Goal: Task Accomplishment & Management: Use online tool/utility

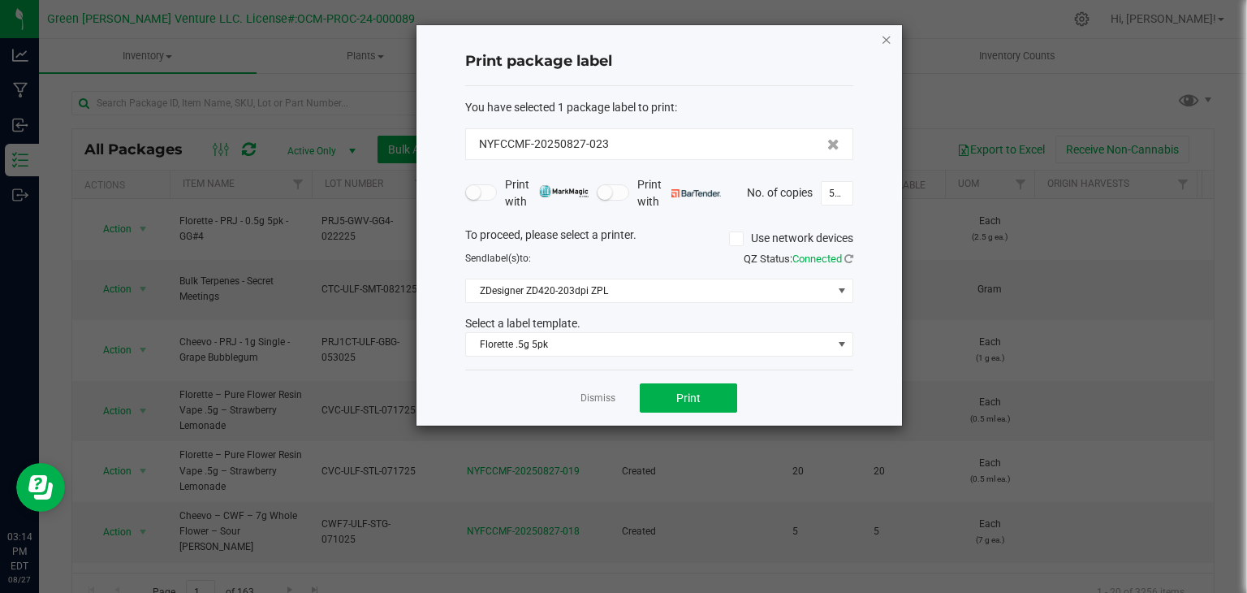
click at [887, 40] on icon "button" at bounding box center [886, 38] width 11 height 19
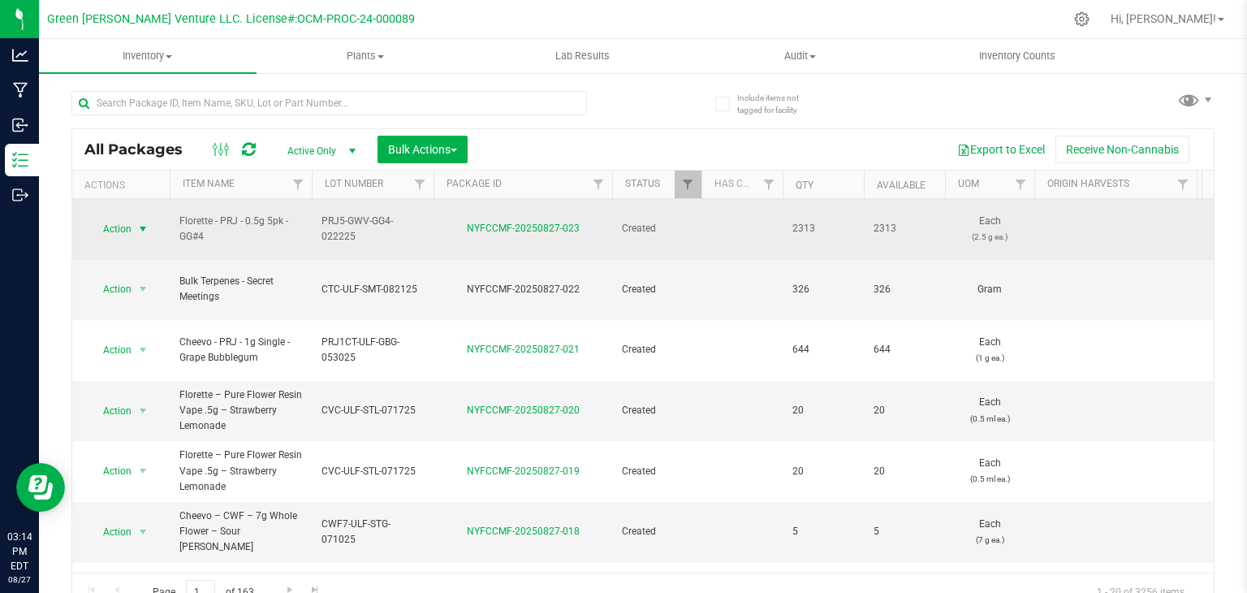
click at [130, 227] on span "Action" at bounding box center [111, 229] width 44 height 23
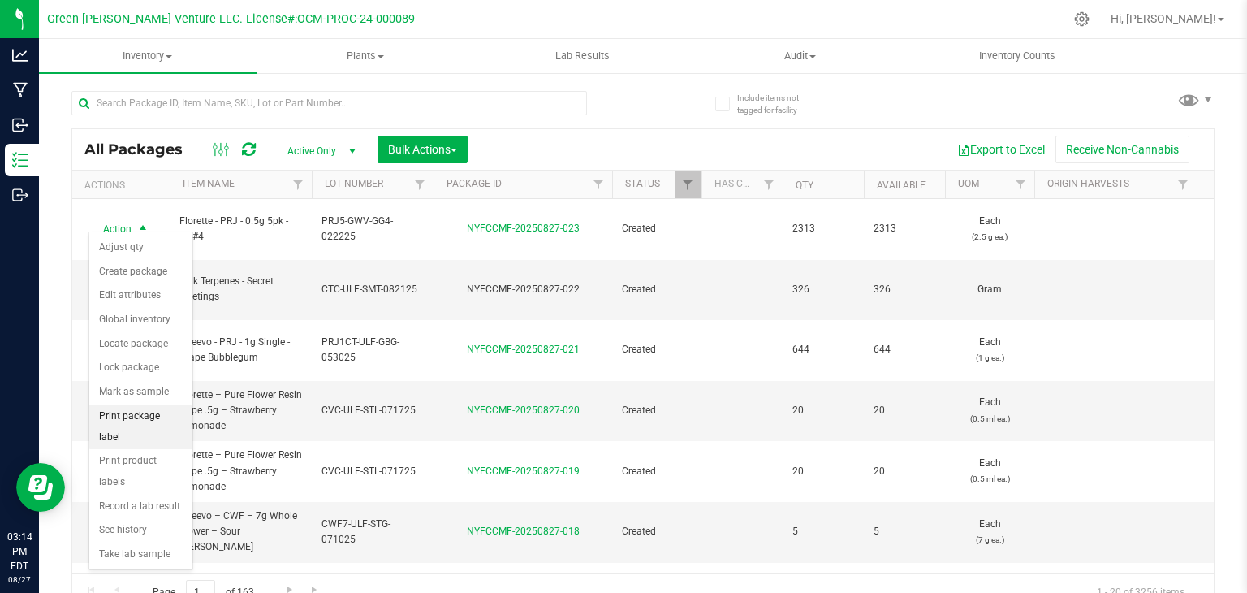
click at [158, 424] on li "Print package label" at bounding box center [140, 426] width 103 height 45
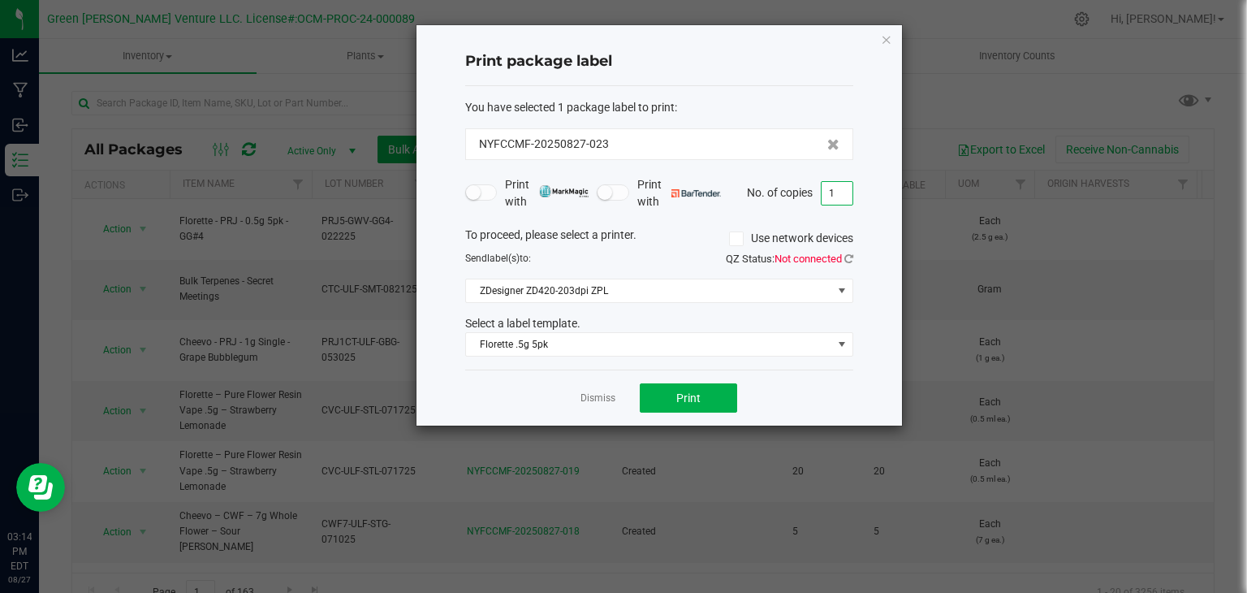
click at [840, 198] on input "1" at bounding box center [837, 193] width 31 height 23
click at [723, 404] on button "Print" at bounding box center [688, 397] width 97 height 29
type input "1000"
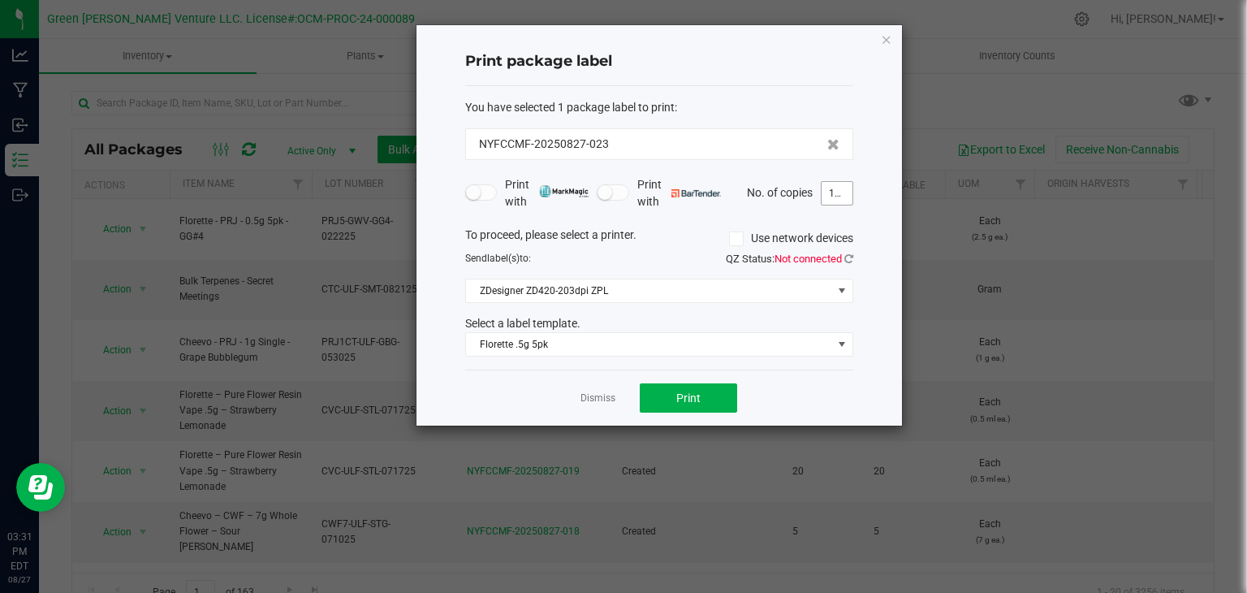
click at [827, 189] on input "1000" at bounding box center [837, 193] width 31 height 23
type input "50"
click at [707, 394] on button "Print" at bounding box center [688, 397] width 97 height 29
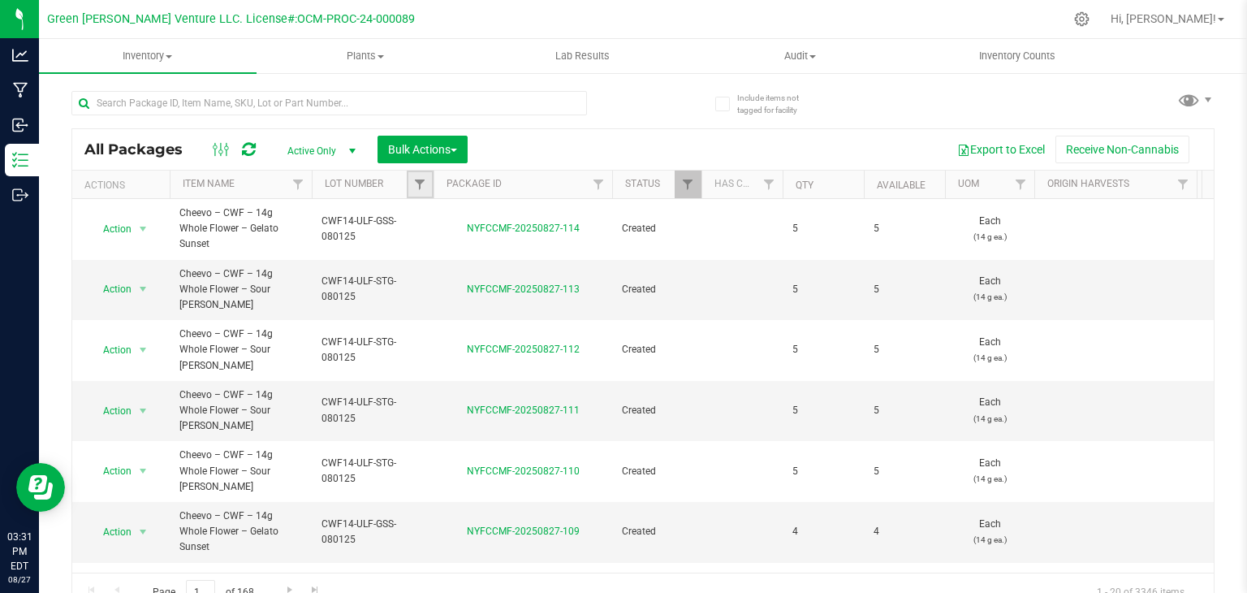
click at [421, 191] on link "Filter" at bounding box center [420, 185] width 27 height 28
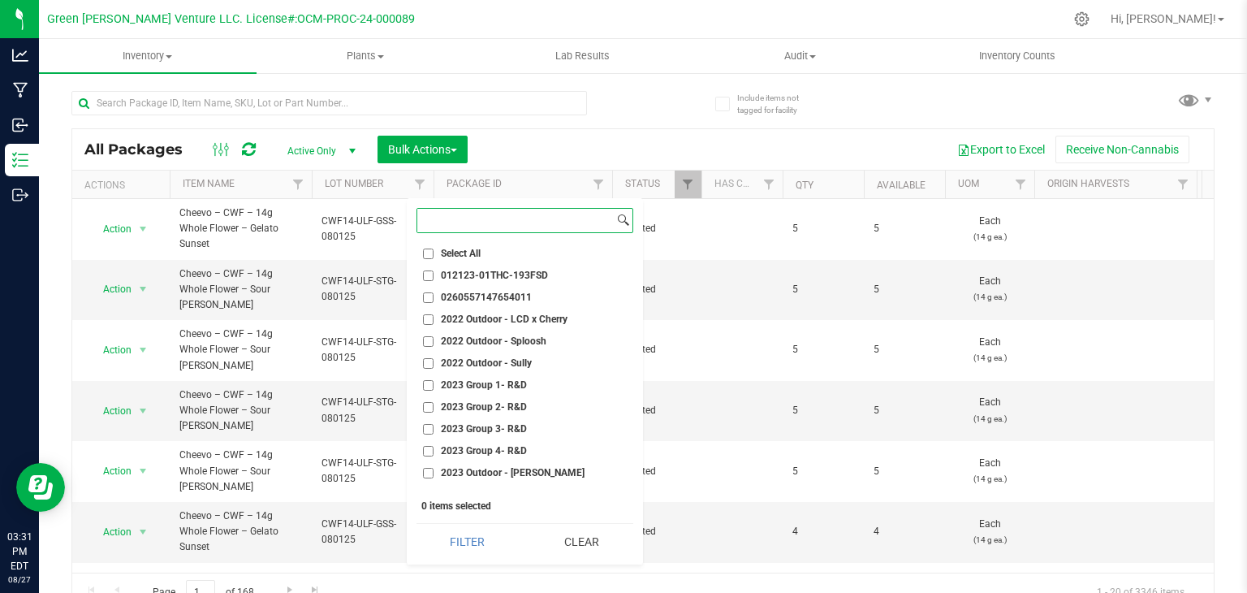
click at [462, 218] on input at bounding box center [515, 221] width 197 height 24
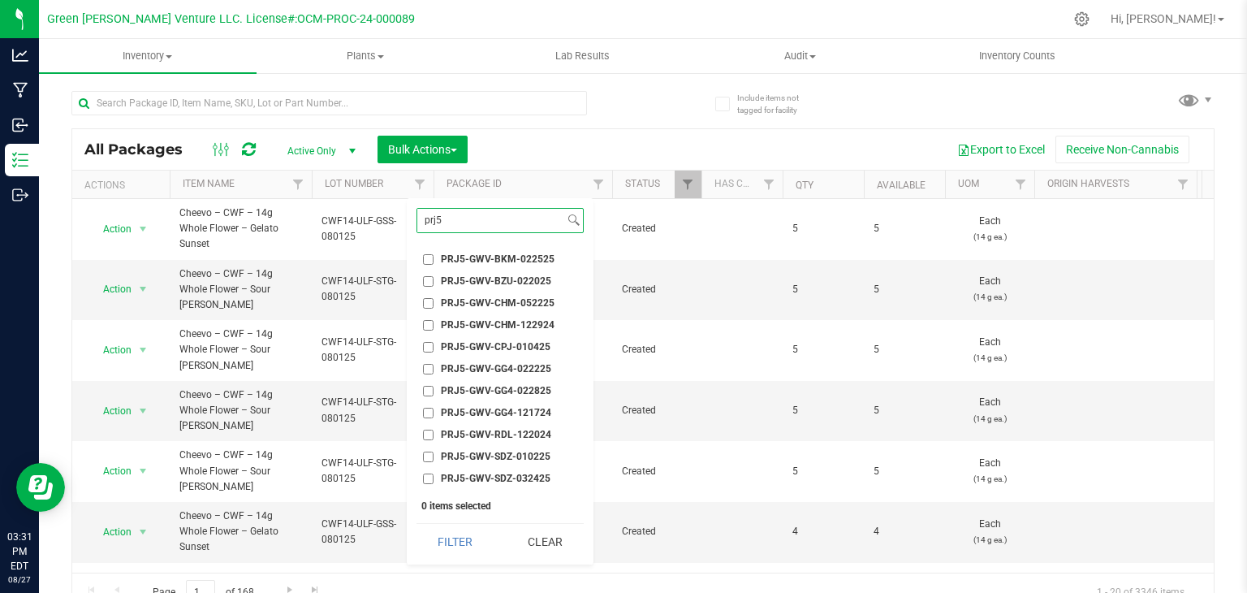
scroll to position [162, 0]
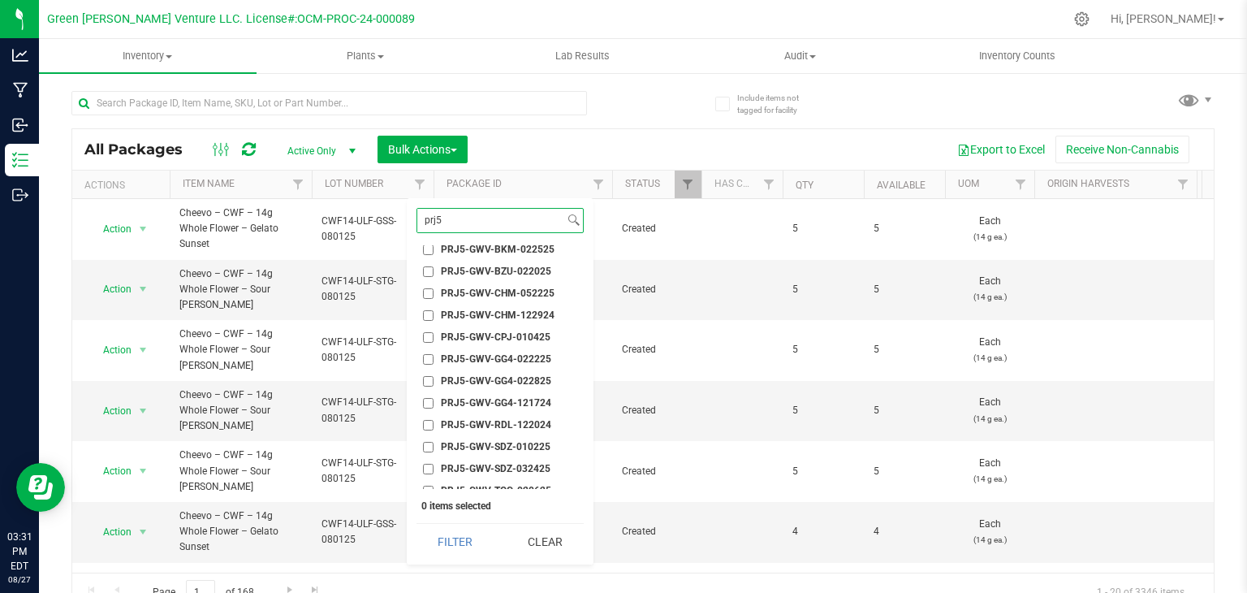
type input "prj5"
click at [532, 361] on span "PRJ5-GWV-GG4-022225" at bounding box center [496, 359] width 110 height 10
click at [434, 361] on input "PRJ5-GWV-GG4-022225" at bounding box center [428, 359] width 11 height 11
checkbox input "true"
click at [472, 543] on button "Filter" at bounding box center [456, 542] width 78 height 36
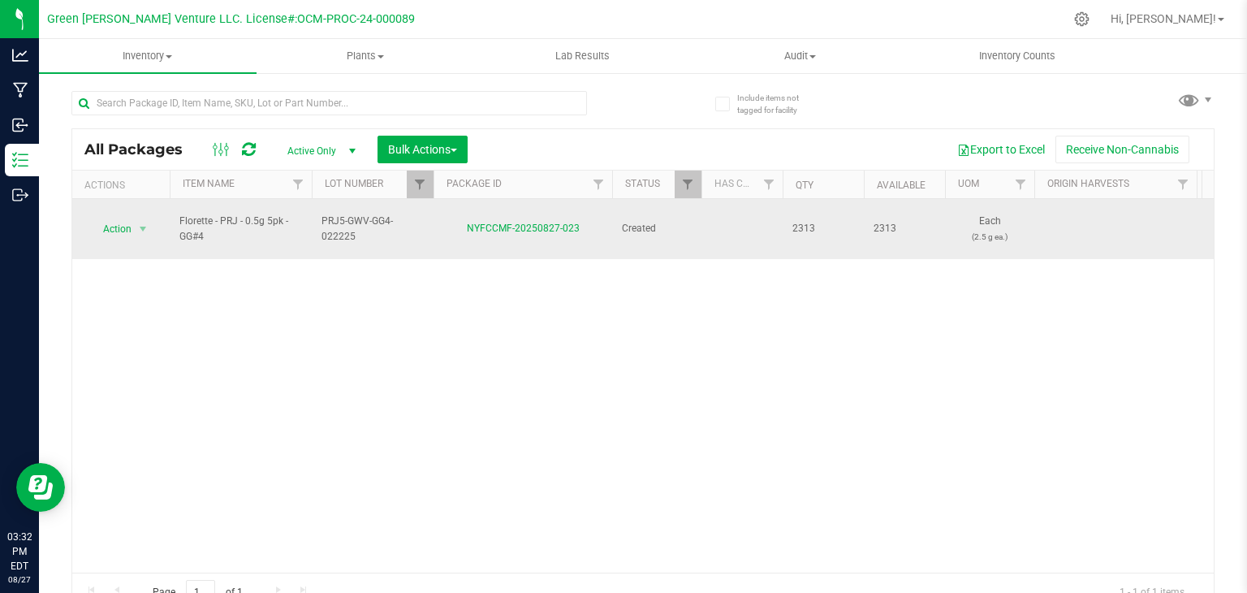
drag, startPoint x: 365, startPoint y: 235, endPoint x: 313, endPoint y: 215, distance: 56.3
click at [313, 215] on td "PRJ5-GWV-GG4-022225" at bounding box center [373, 229] width 122 height 60
drag, startPoint x: 315, startPoint y: 223, endPoint x: 427, endPoint y: 227, distance: 112.1
click at [427, 227] on td "PRJ5-GWV-GG4-022225" at bounding box center [373, 229] width 122 height 60
drag, startPoint x: 215, startPoint y: 231, endPoint x: 177, endPoint y: 220, distance: 39.6
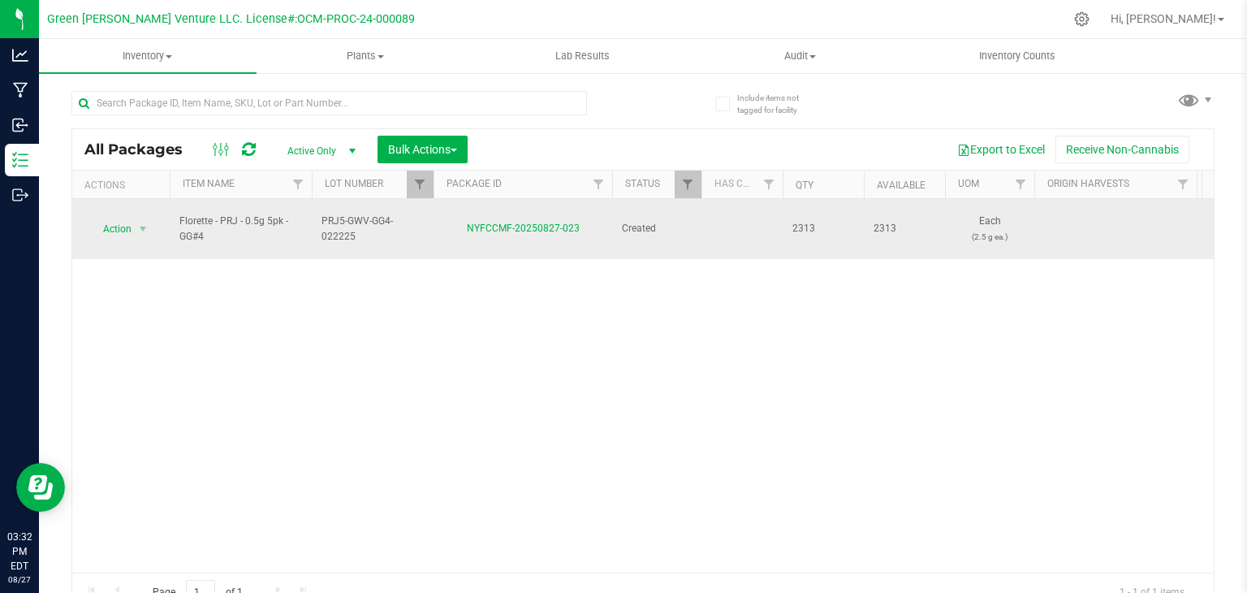
click at [177, 220] on td "Florette - PRJ - 0.5g 5pk - GG#4" at bounding box center [241, 229] width 142 height 60
copy span "Florette - PRJ - 0.5g 5pk - GG#4"
click at [127, 219] on span "Action" at bounding box center [111, 229] width 44 height 23
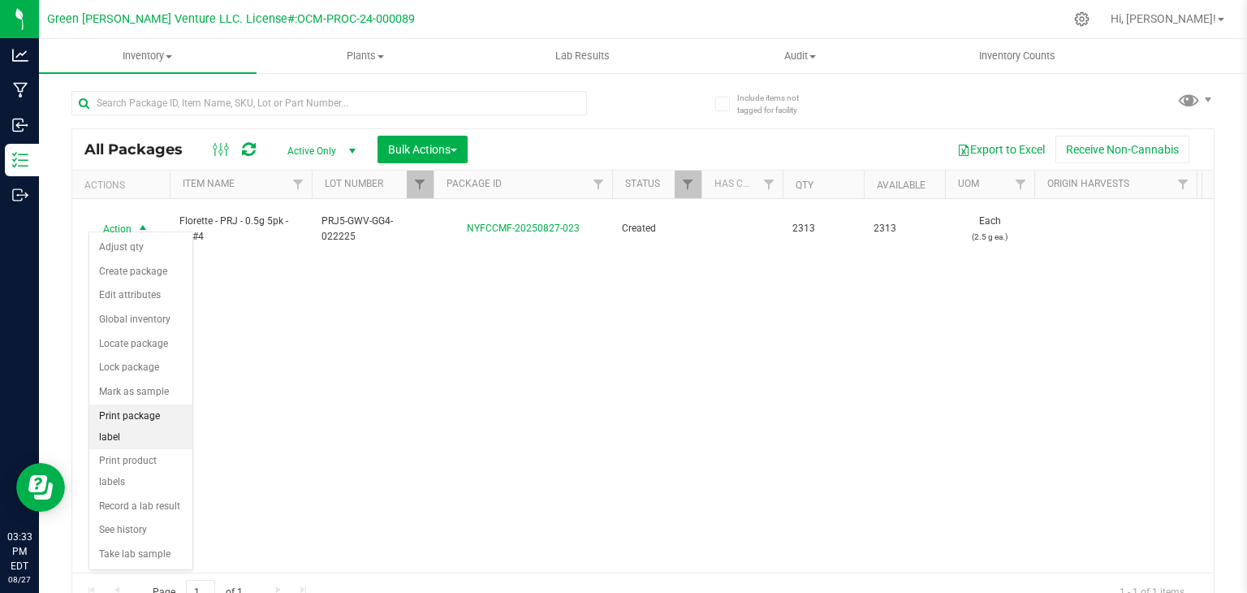
click at [130, 417] on li "Print package label" at bounding box center [140, 426] width 103 height 45
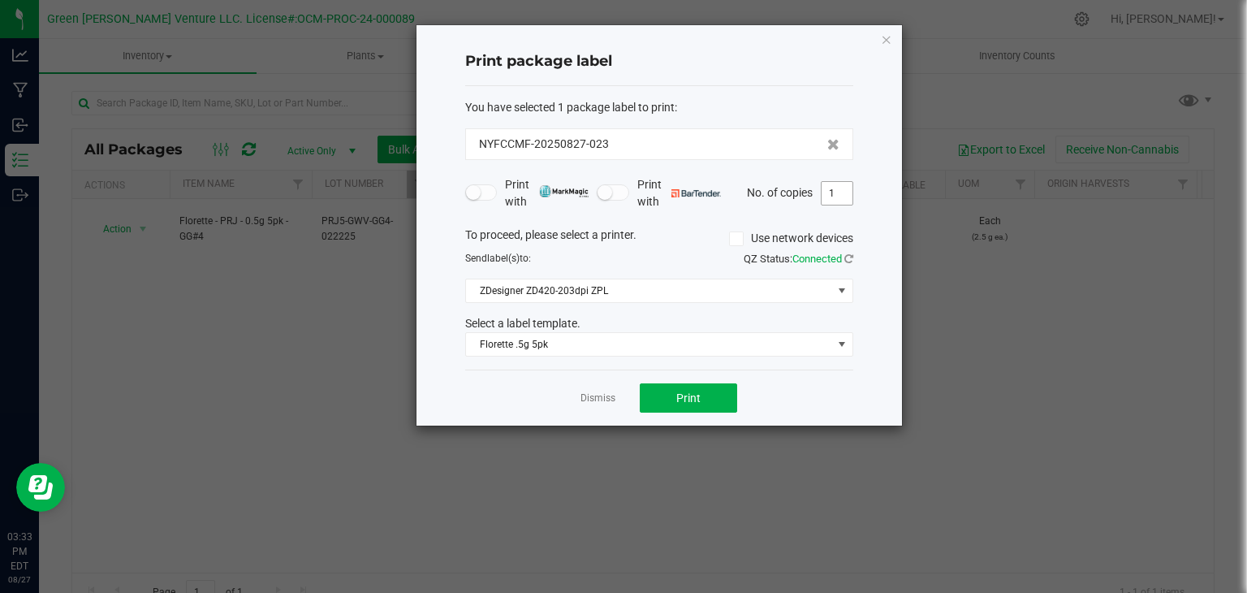
click at [832, 195] on input "1" at bounding box center [837, 193] width 31 height 23
type input "50"
click at [683, 395] on span "Print" at bounding box center [688, 397] width 24 height 13
click at [601, 404] on link "Dismiss" at bounding box center [598, 398] width 35 height 14
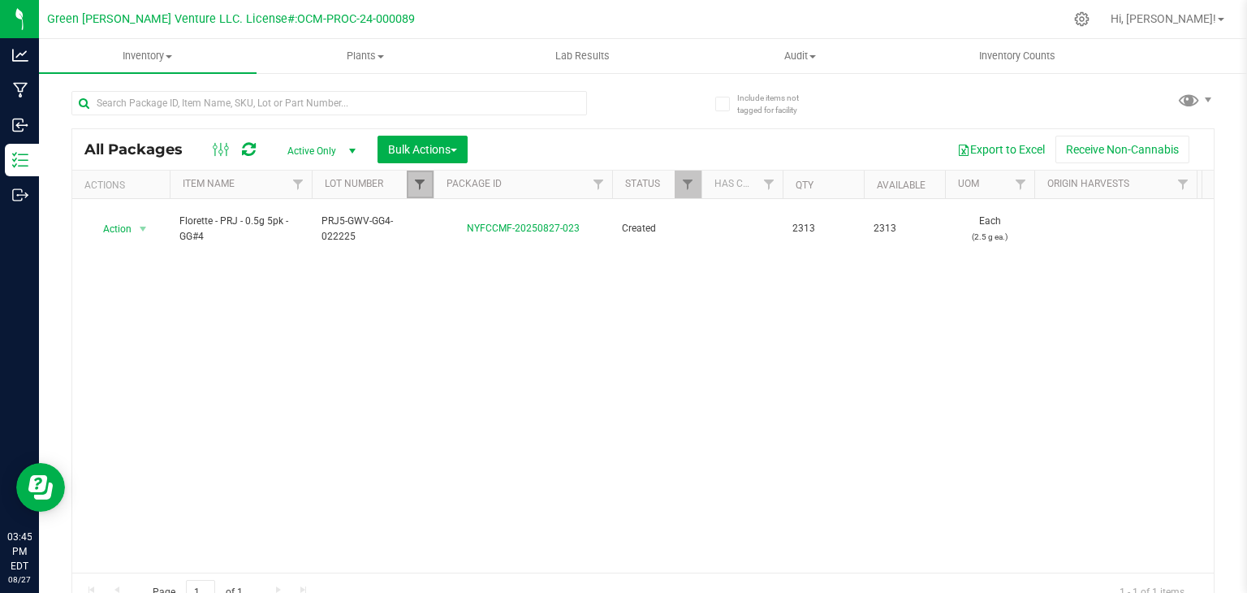
click at [426, 189] on span "Filter" at bounding box center [419, 184] width 13 height 13
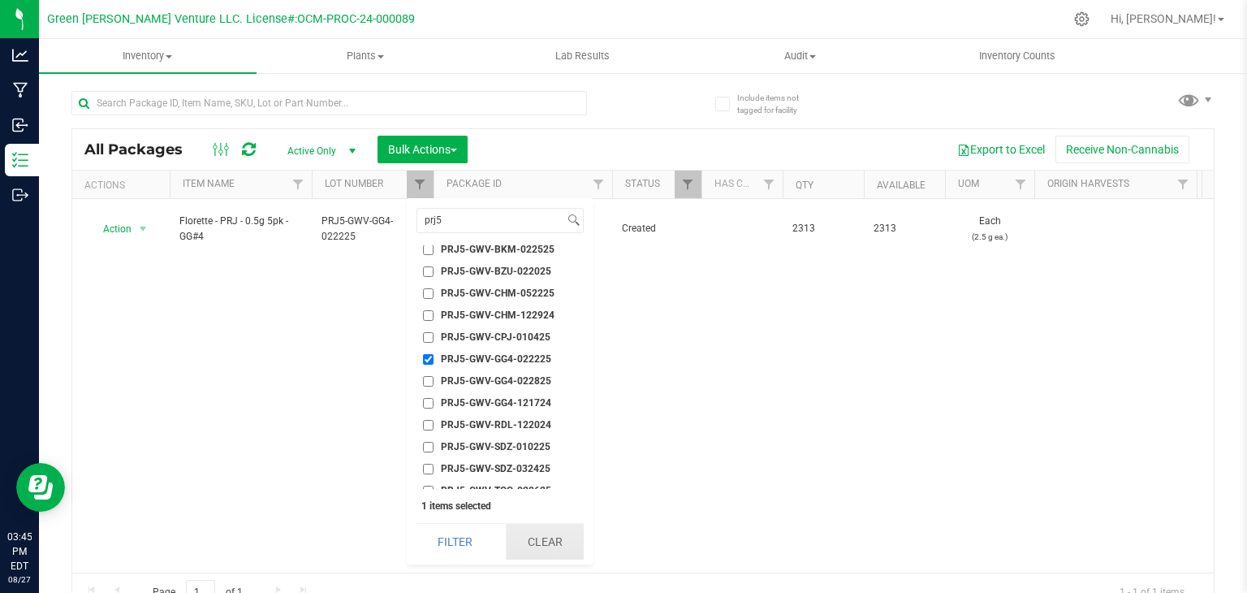
click at [544, 534] on button "Clear" at bounding box center [545, 542] width 78 height 36
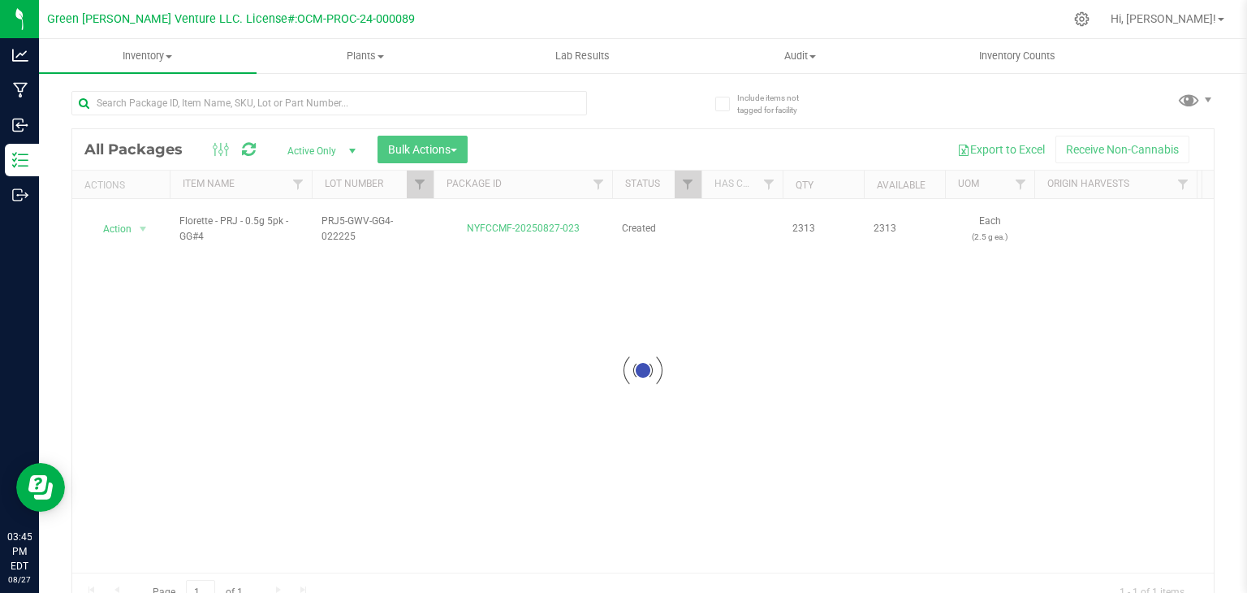
checkbox input "false"
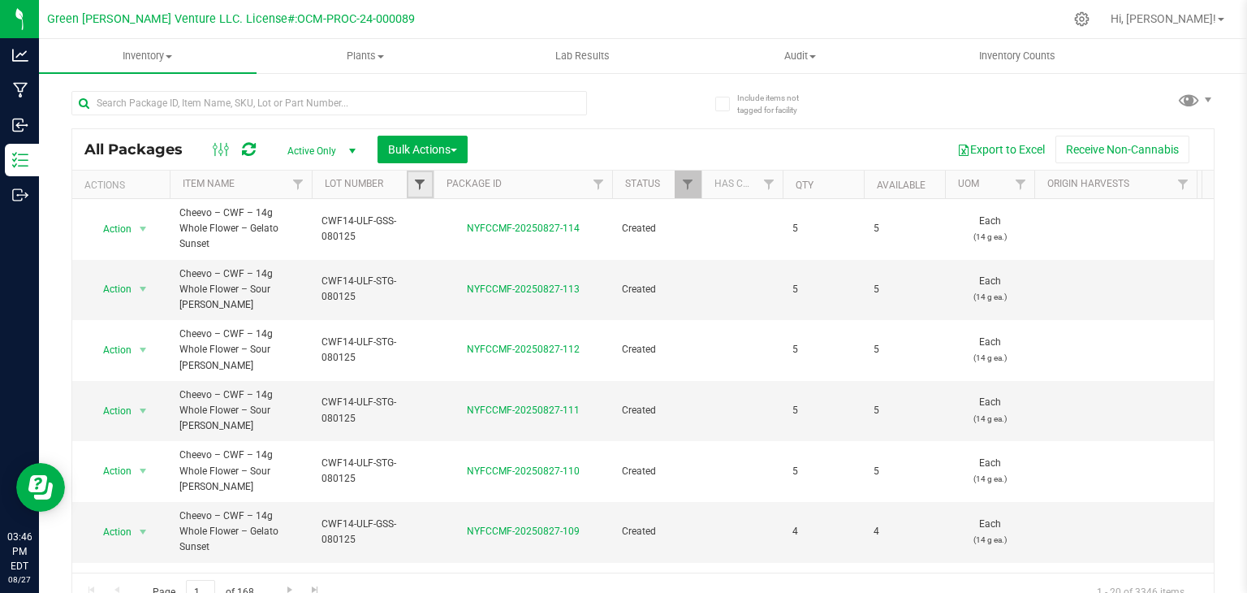
click at [413, 181] on span "Filter" at bounding box center [419, 184] width 13 height 13
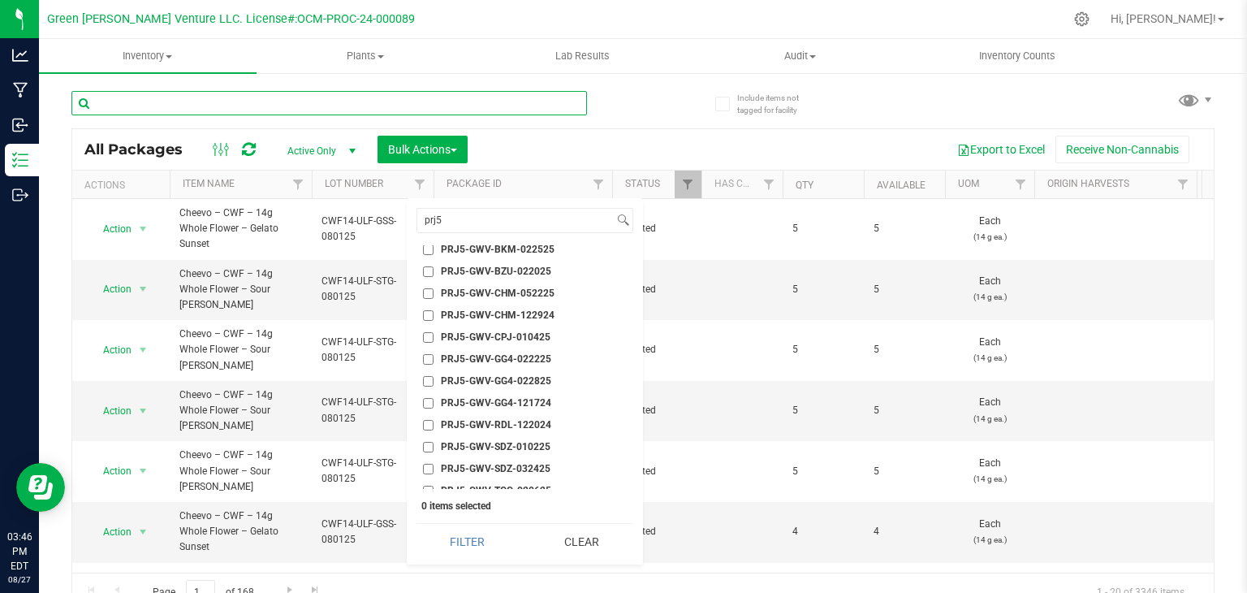
click at [316, 111] on input "text" at bounding box center [329, 103] width 516 height 24
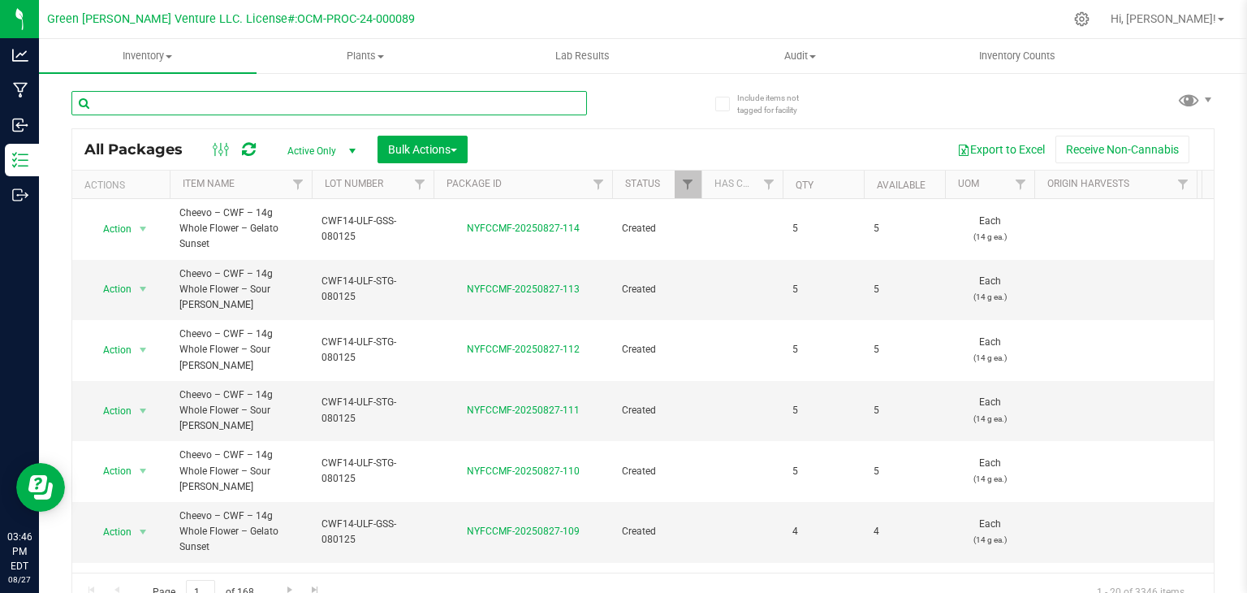
paste input "CWF14-ULF-GSS-080125"
type input "CWF14-ULF-GSS-080125"
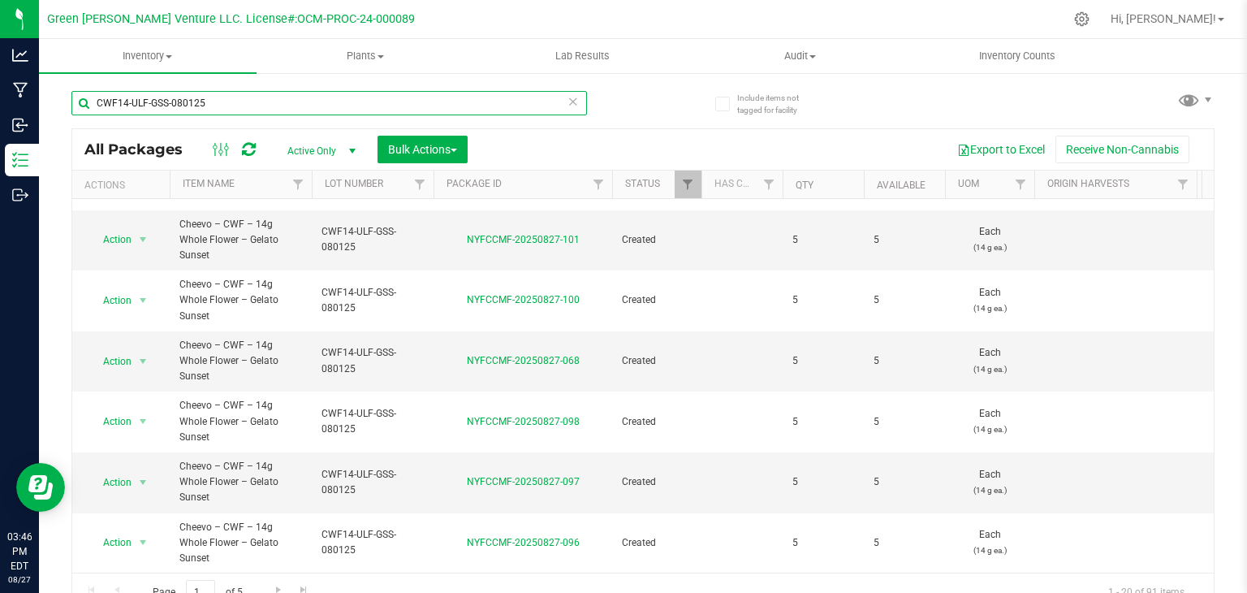
scroll to position [18, 0]
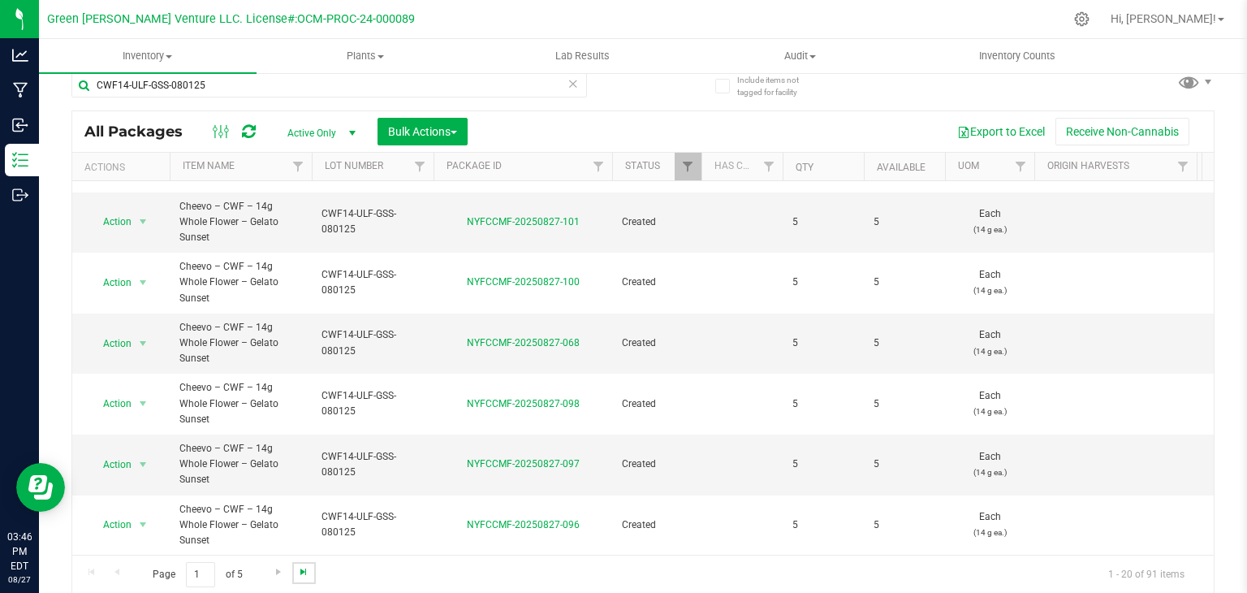
click at [299, 573] on span "Go to the last page" at bounding box center [303, 571] width 13 height 13
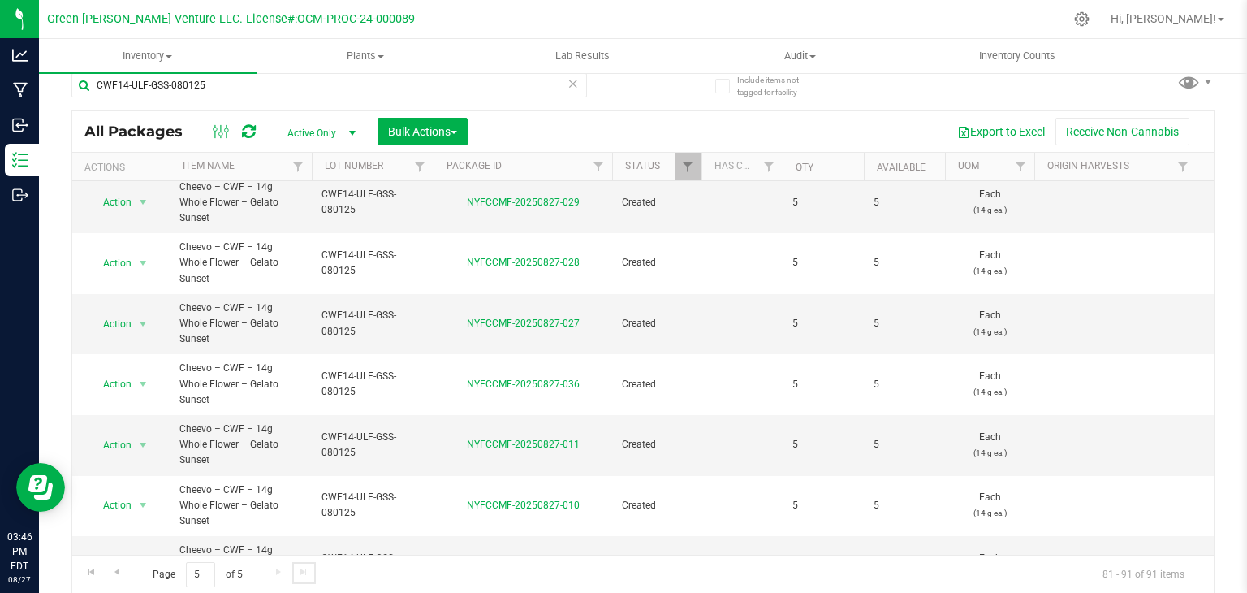
scroll to position [132, 0]
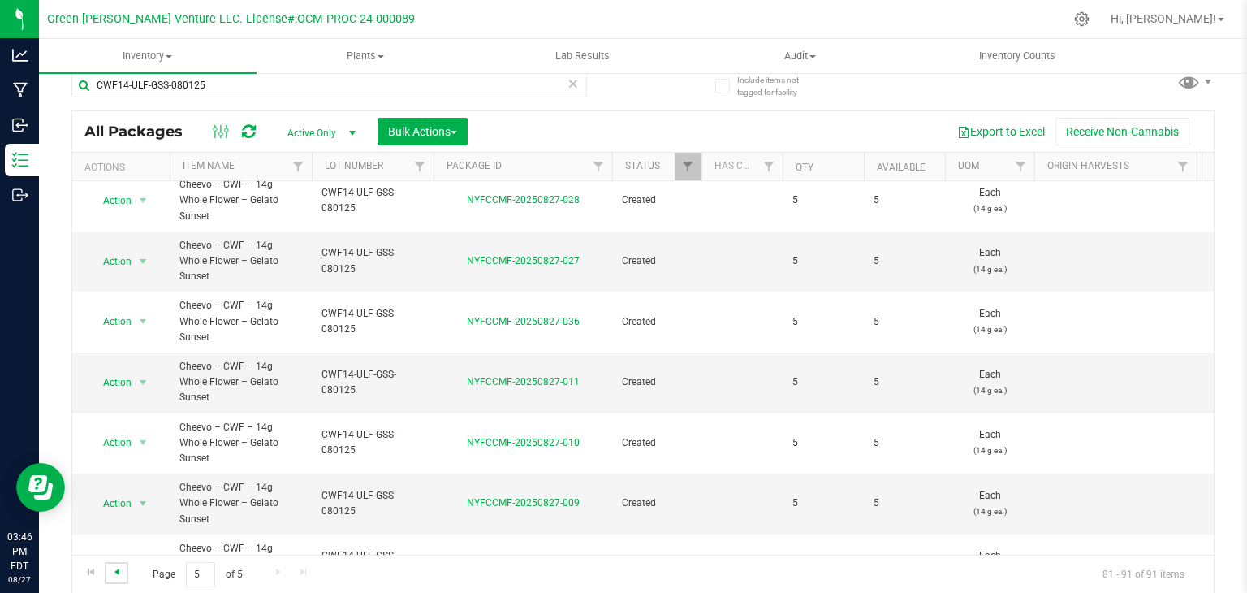
click at [116, 570] on span "Go to the previous page" at bounding box center [116, 571] width 13 height 13
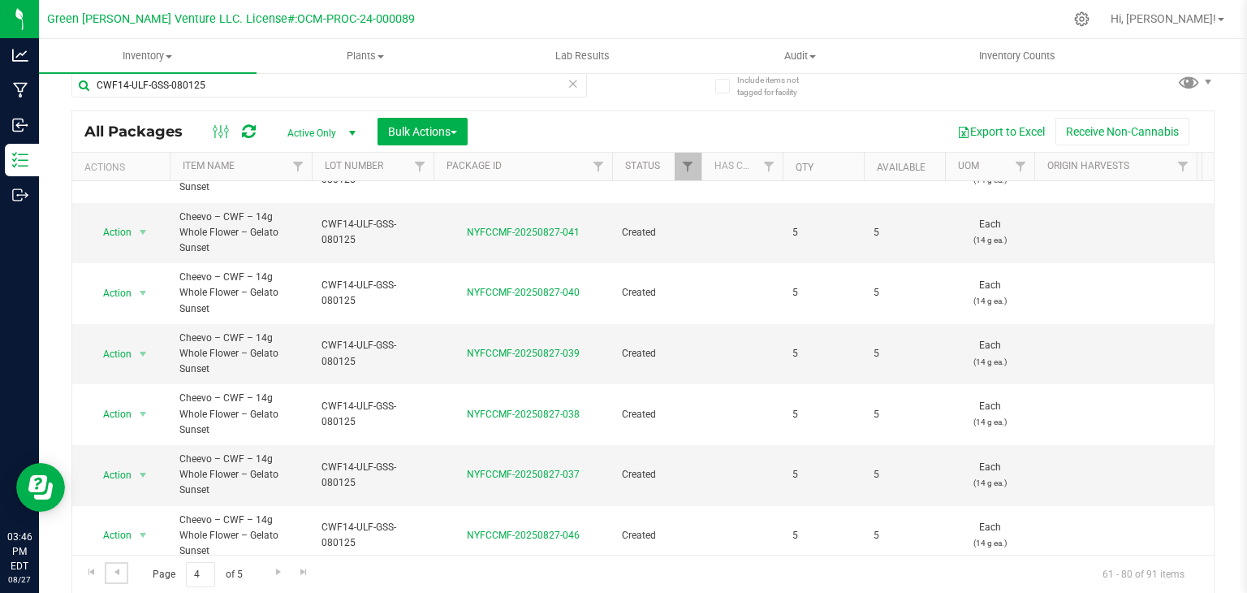
scroll to position [534, 0]
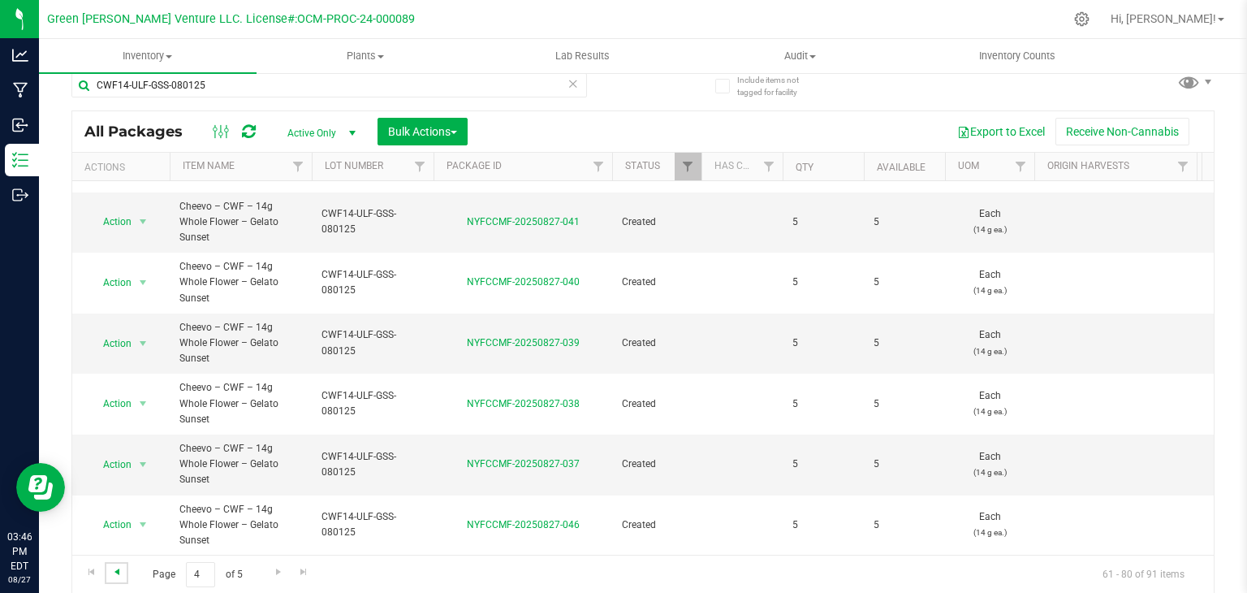
click at [119, 566] on span "Go to the previous page" at bounding box center [116, 571] width 13 height 13
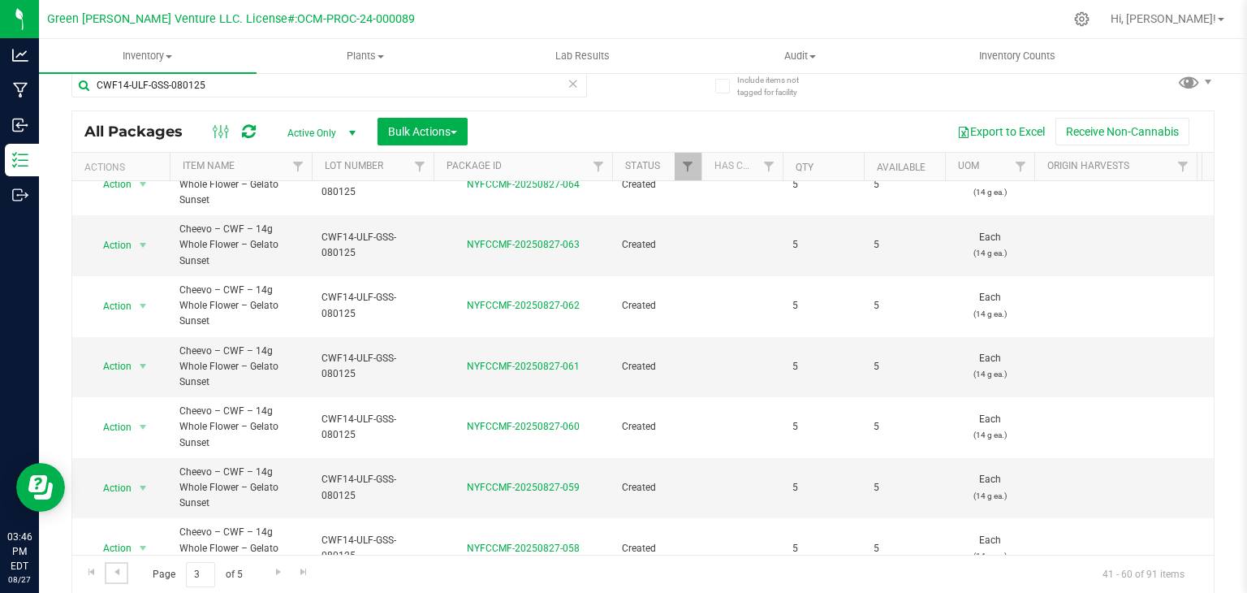
scroll to position [534, 0]
